Goal: Task Accomplishment & Management: Manage account settings

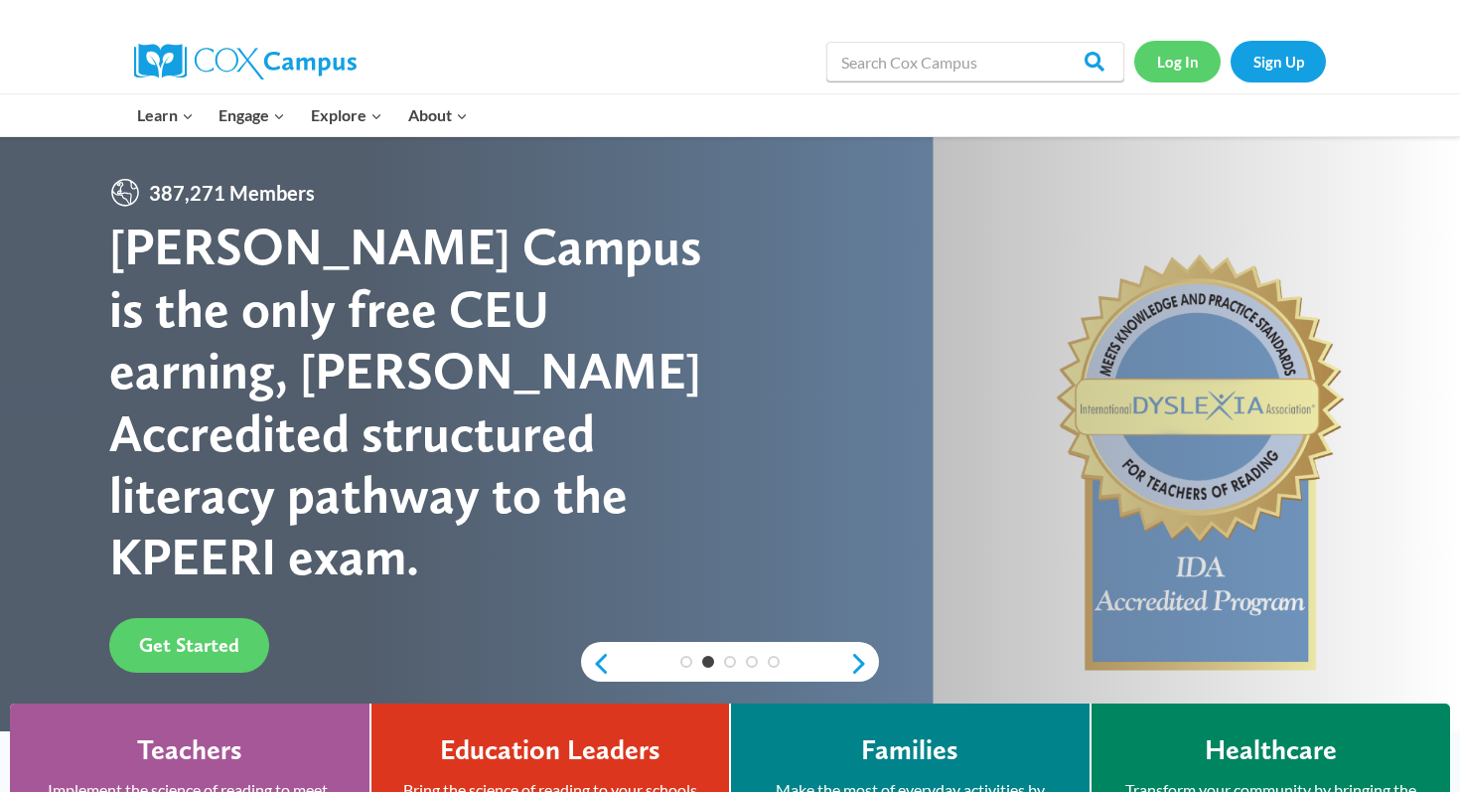
click at [1163, 62] on link "Log In" at bounding box center [1177, 61] width 86 height 41
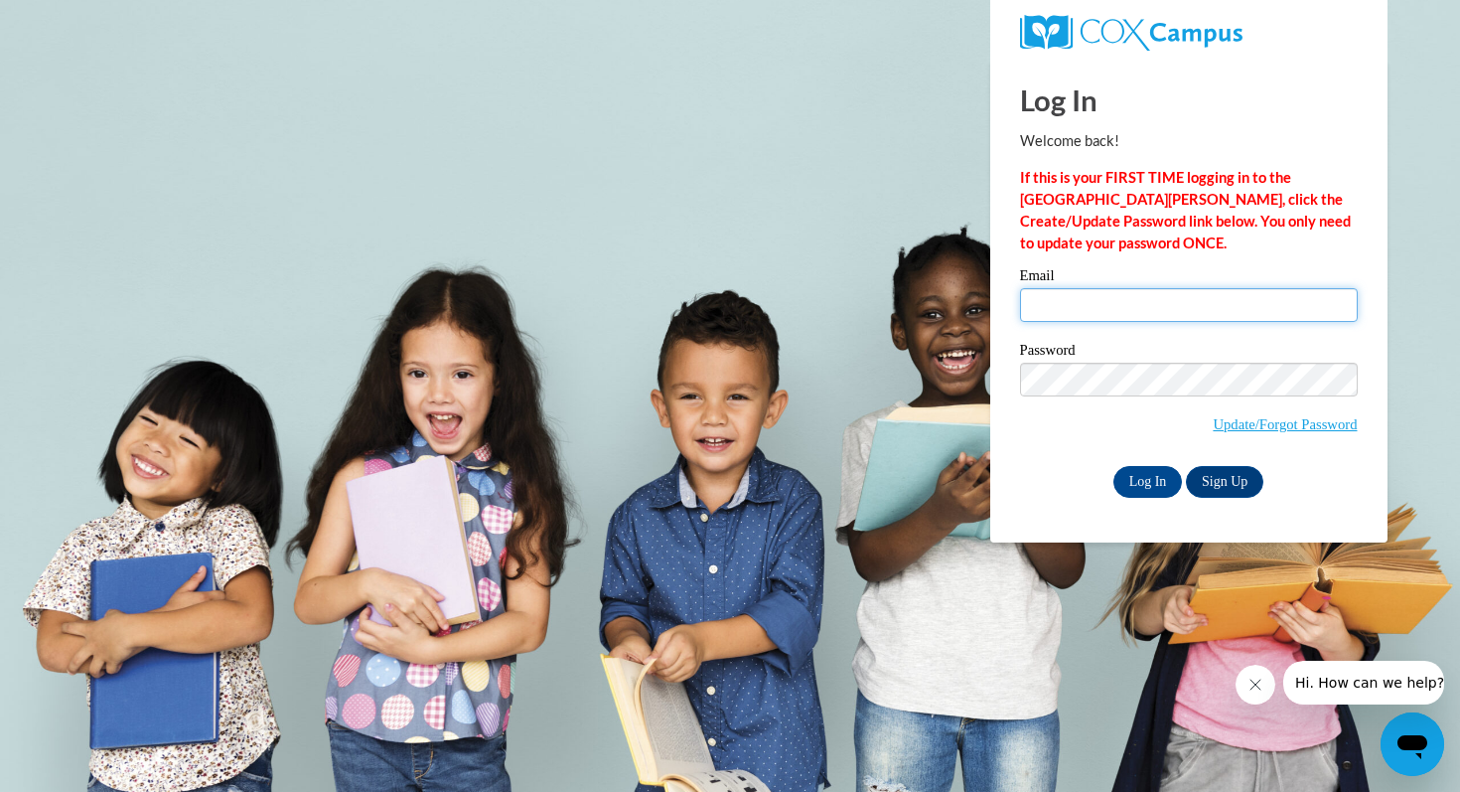
click at [1101, 297] on input "Email" at bounding box center [1189, 305] width 338 height 34
type input "kkvanderveren@pulaskischools.org"
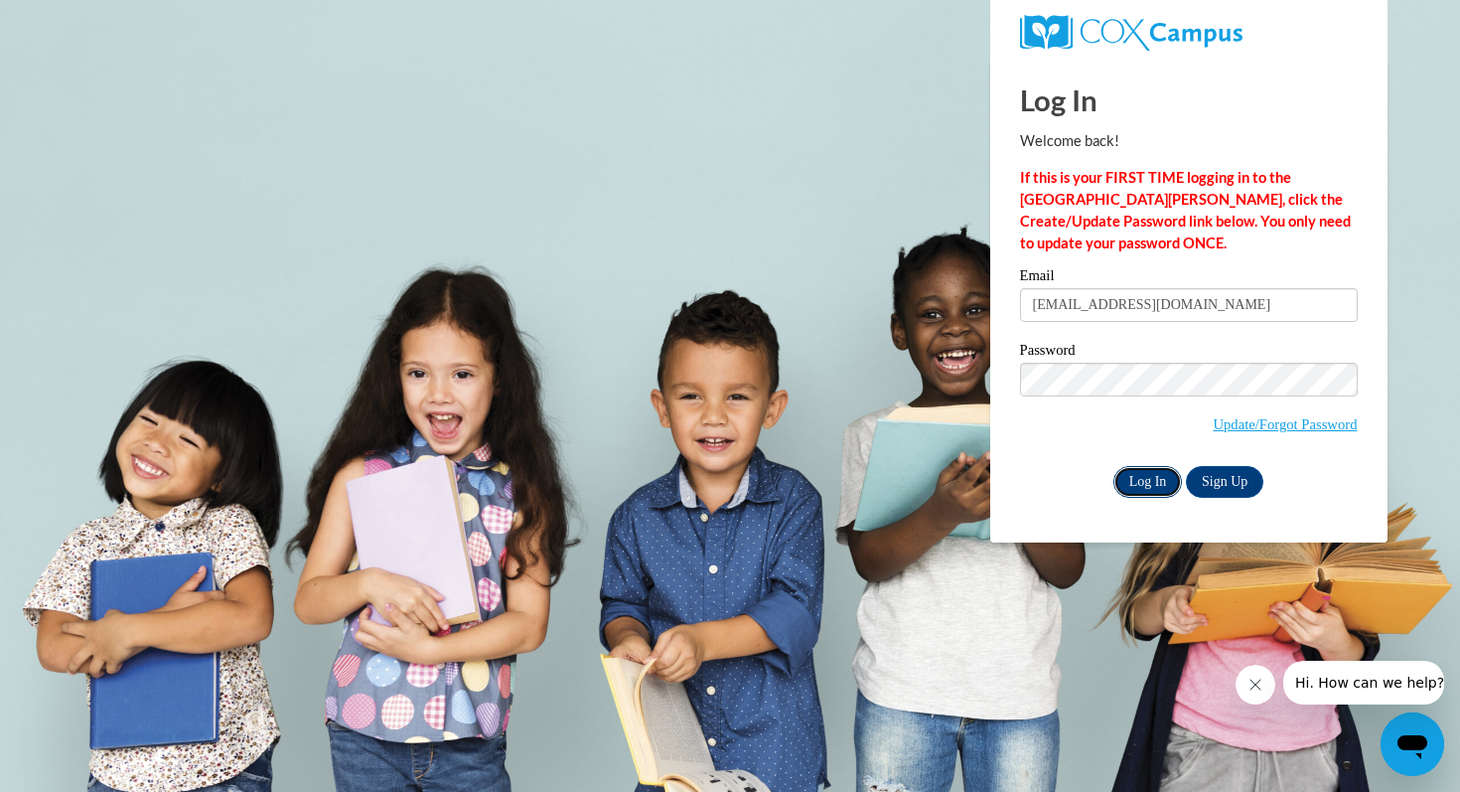
click at [1141, 487] on input "Log In" at bounding box center [1149, 482] width 70 height 32
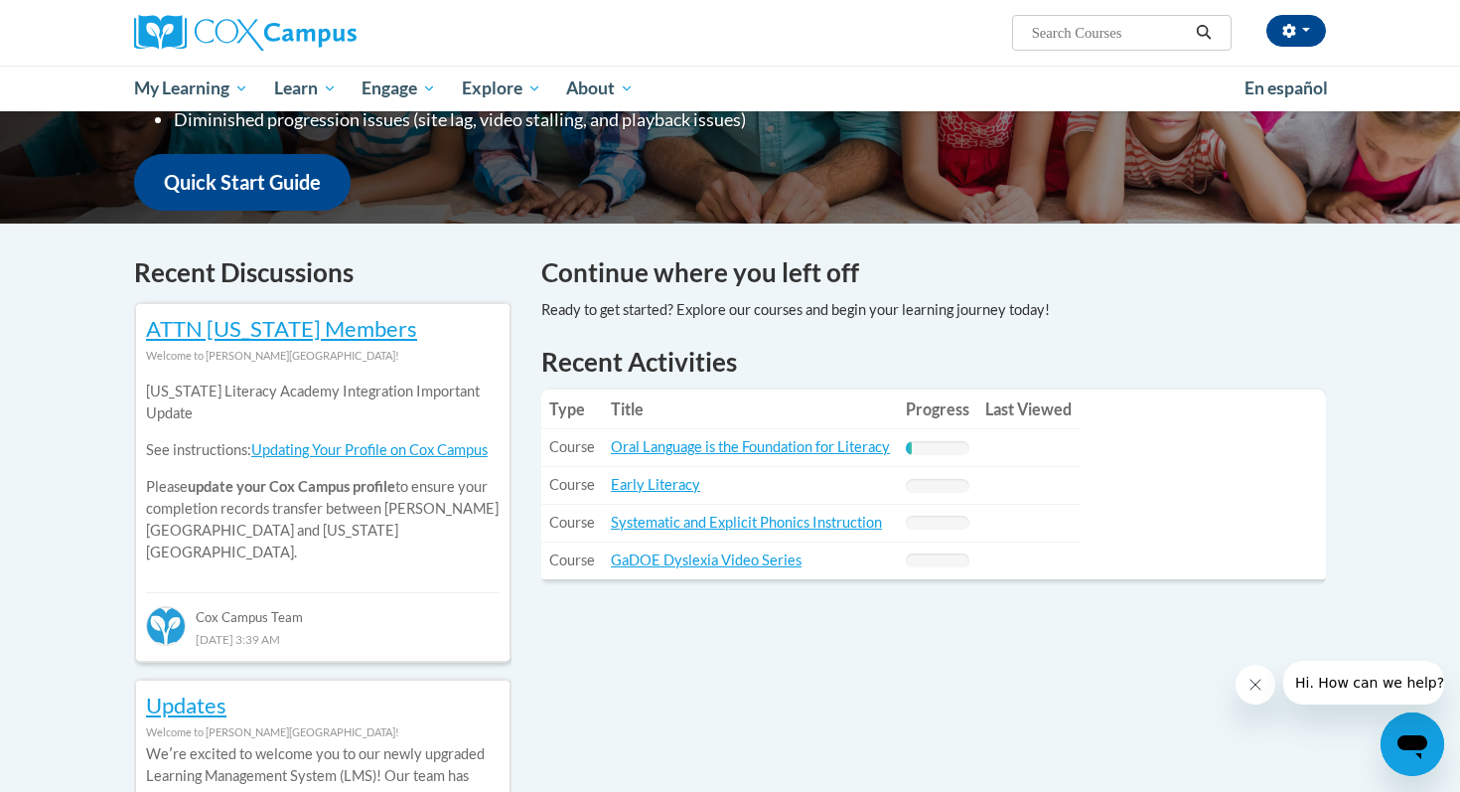
scroll to position [475, 0]
